Goal: Information Seeking & Learning: Learn about a topic

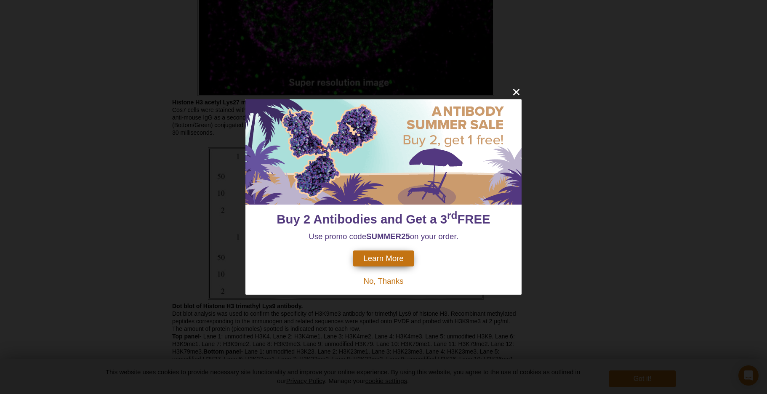
scroll to position [1815, 0]
click at [517, 91] on icon "close" at bounding box center [516, 92] width 6 height 6
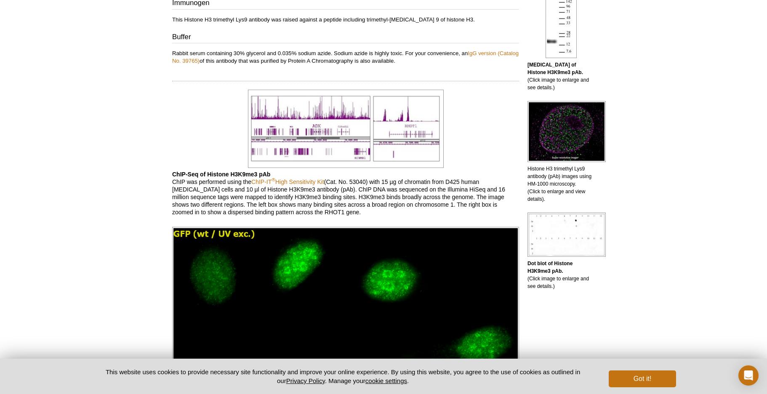
scroll to position [430, 0]
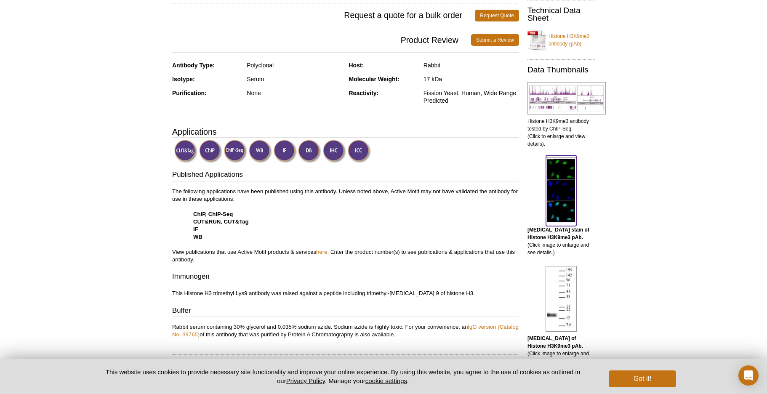
click at [562, 192] on img at bounding box center [561, 190] width 30 height 66
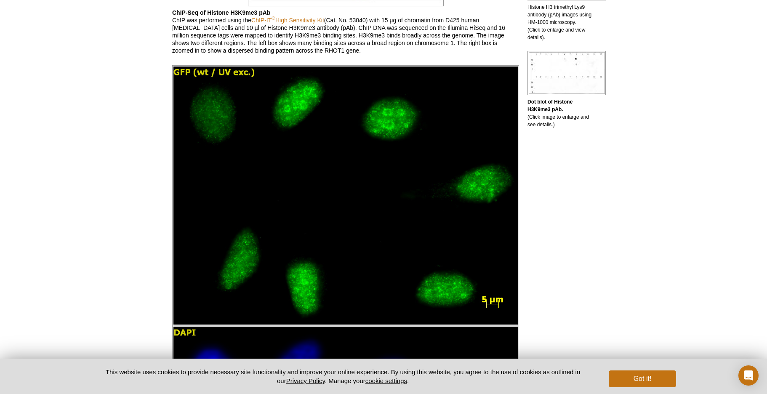
scroll to position [577, 0]
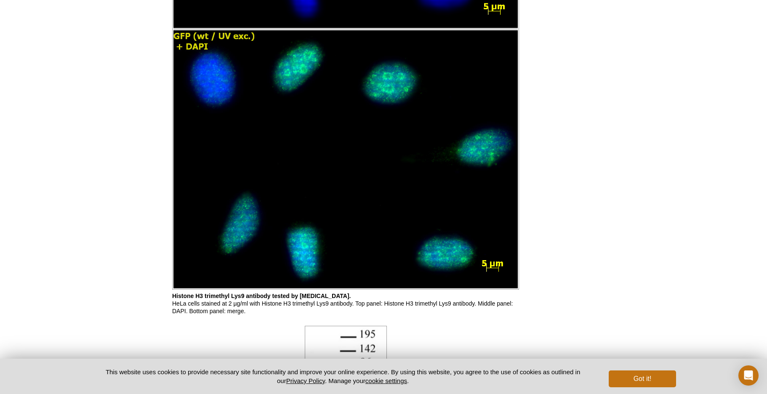
scroll to position [156, 0]
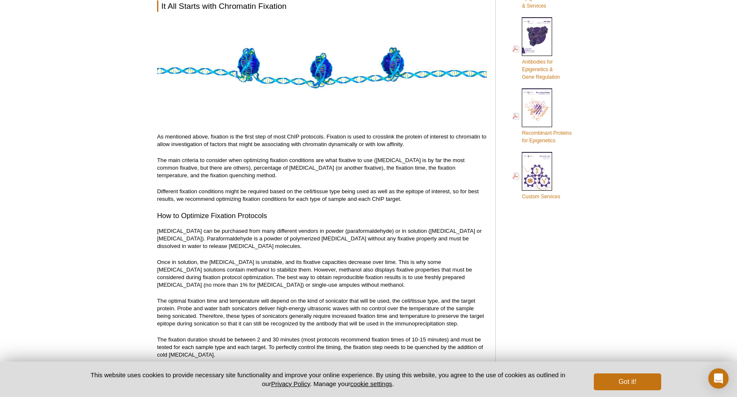
scroll to position [430, 0]
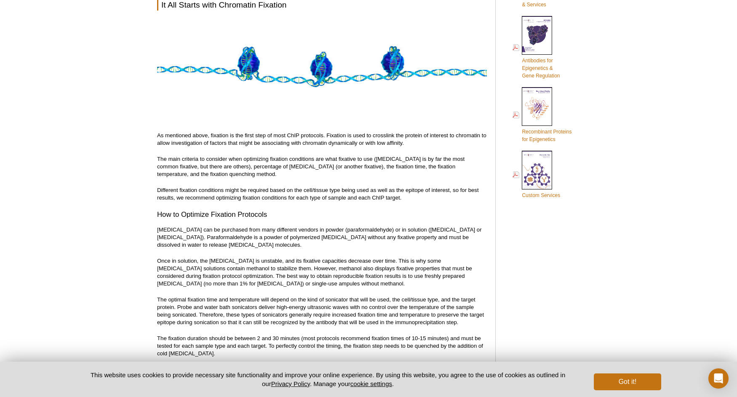
click at [311, 53] on img at bounding box center [322, 69] width 330 height 104
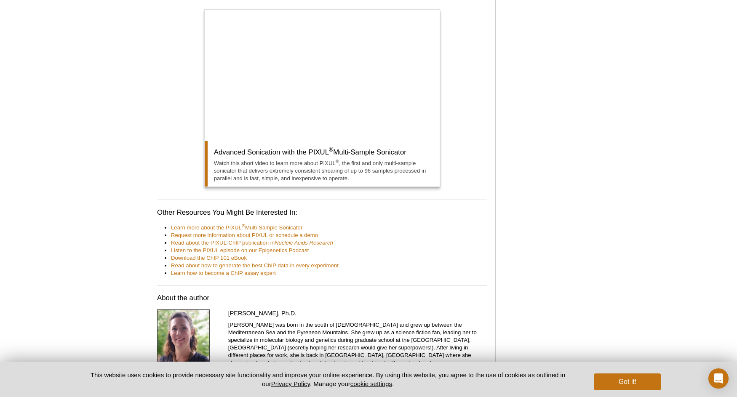
scroll to position [4824, 0]
